Goal: Check status: Check status

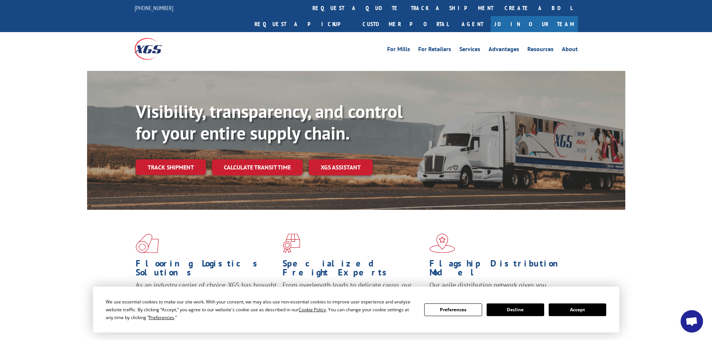
drag, startPoint x: 167, startPoint y: 152, endPoint x: 178, endPoint y: 150, distance: 11.4
click at [167, 160] on link "Track shipment" at bounding box center [171, 168] width 70 height 16
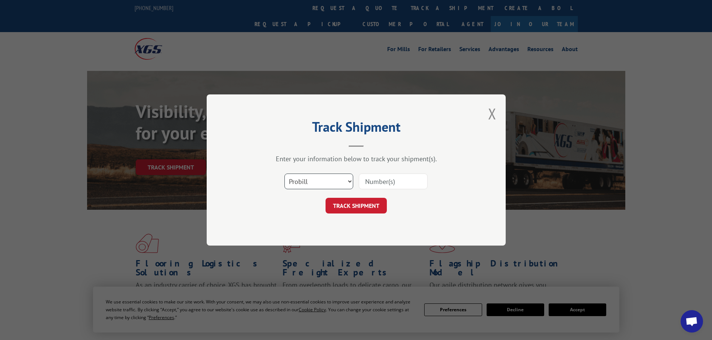
click at [346, 179] on select "Select category... Probill BOL PO" at bounding box center [318, 182] width 69 height 16
click at [284, 174] on select "Select category... Probill BOL PO" at bounding box center [318, 182] width 69 height 16
click at [328, 175] on select "Select category... Probill BOL PO" at bounding box center [318, 182] width 69 height 16
click at [284, 174] on select "Select category... Probill BOL PO" at bounding box center [318, 182] width 69 height 16
drag, startPoint x: 351, startPoint y: 182, endPoint x: 345, endPoint y: 189, distance: 9.0
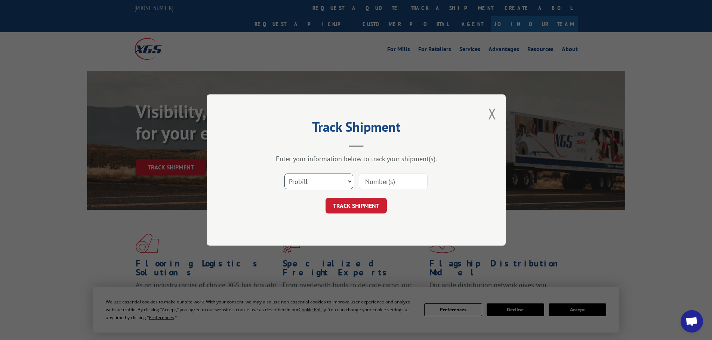
click at [351, 182] on select "Select category... Probill BOL PO" at bounding box center [318, 182] width 69 height 16
select select "bol"
click at [284, 174] on select "Select category... Probill BOL PO" at bounding box center [318, 182] width 69 height 16
click at [377, 174] on input at bounding box center [393, 182] width 69 height 16
type input "5628843"
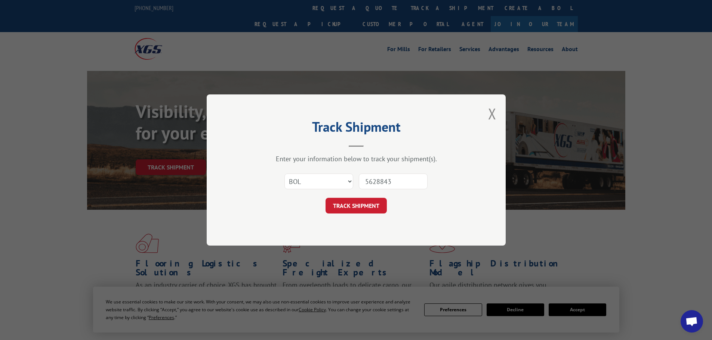
click button "TRACK SHIPMENT" at bounding box center [355, 206] width 61 height 16
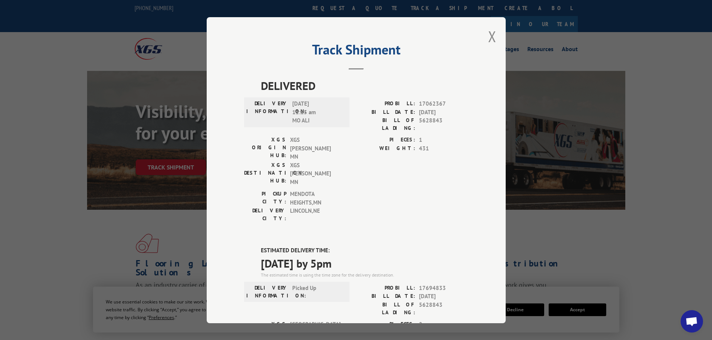
click at [488, 26] on div "Track Shipment DELIVERED DELIVERY INFORMATION: [DATE] 11:15 am MO ALI PROBILL: …" at bounding box center [356, 170] width 299 height 306
